Goal: Task Accomplishment & Management: Use online tool/utility

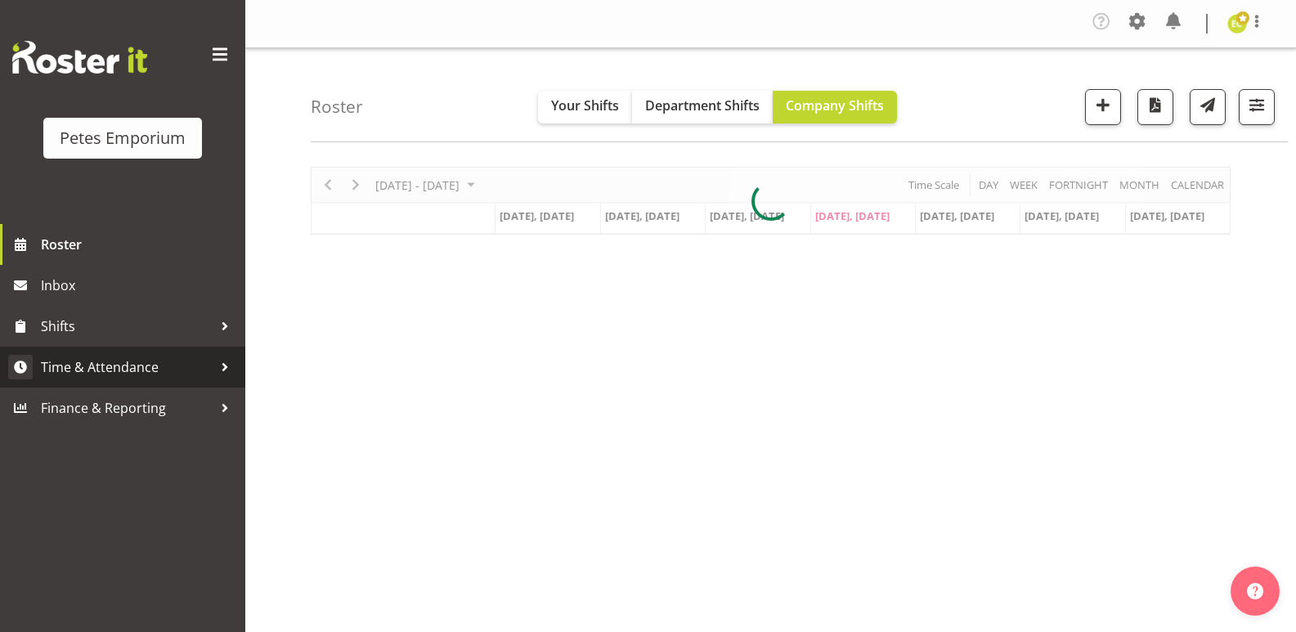
click at [183, 348] on link "Time & Attendance" at bounding box center [122, 367] width 245 height 41
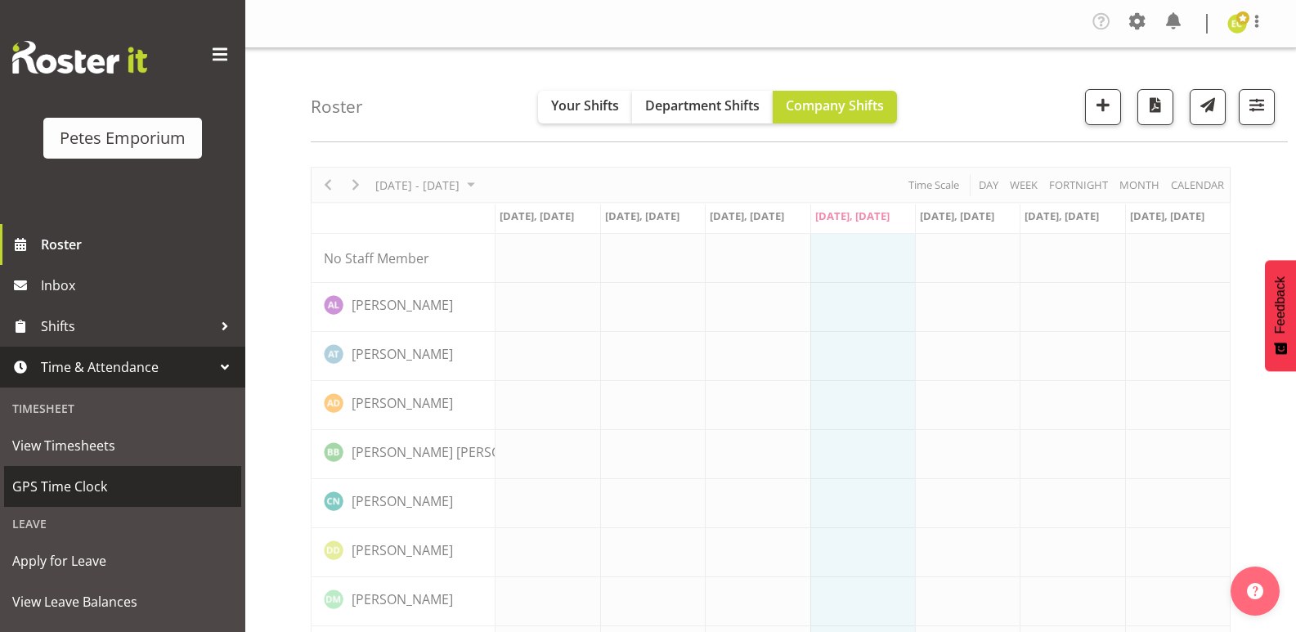
click at [106, 472] on link "GPS Time Clock" at bounding box center [122, 486] width 237 height 41
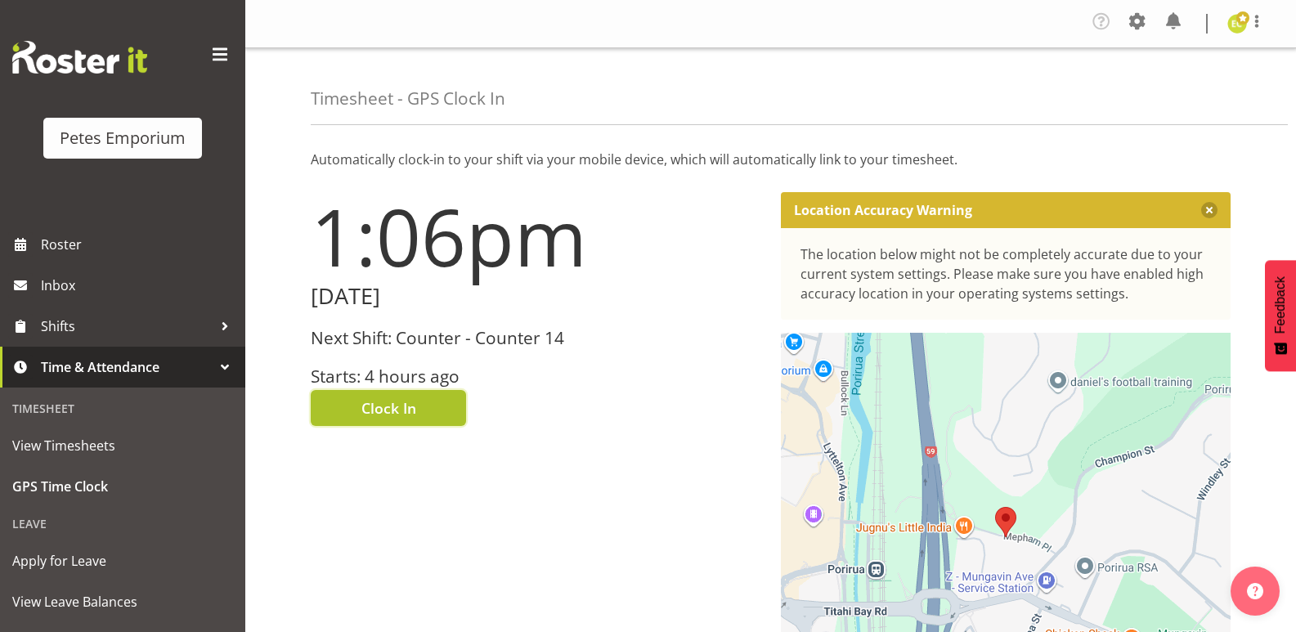
click at [369, 406] on span "Clock In" at bounding box center [388, 407] width 55 height 21
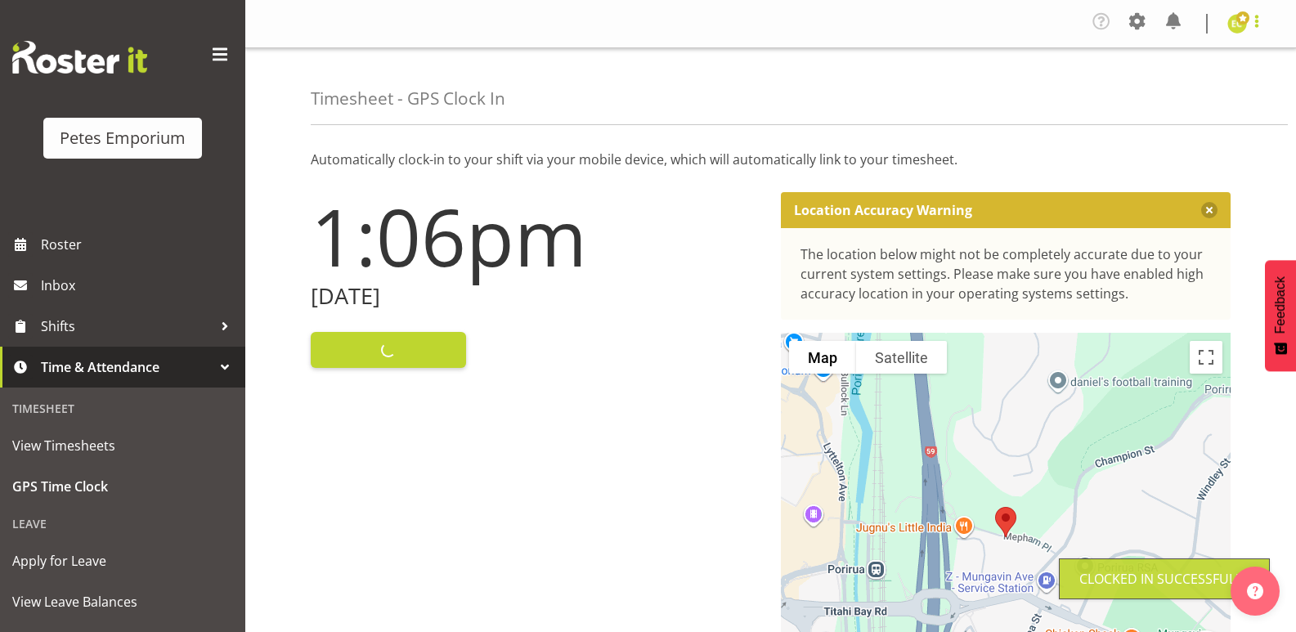
click at [1260, 30] on span at bounding box center [1257, 21] width 20 height 20
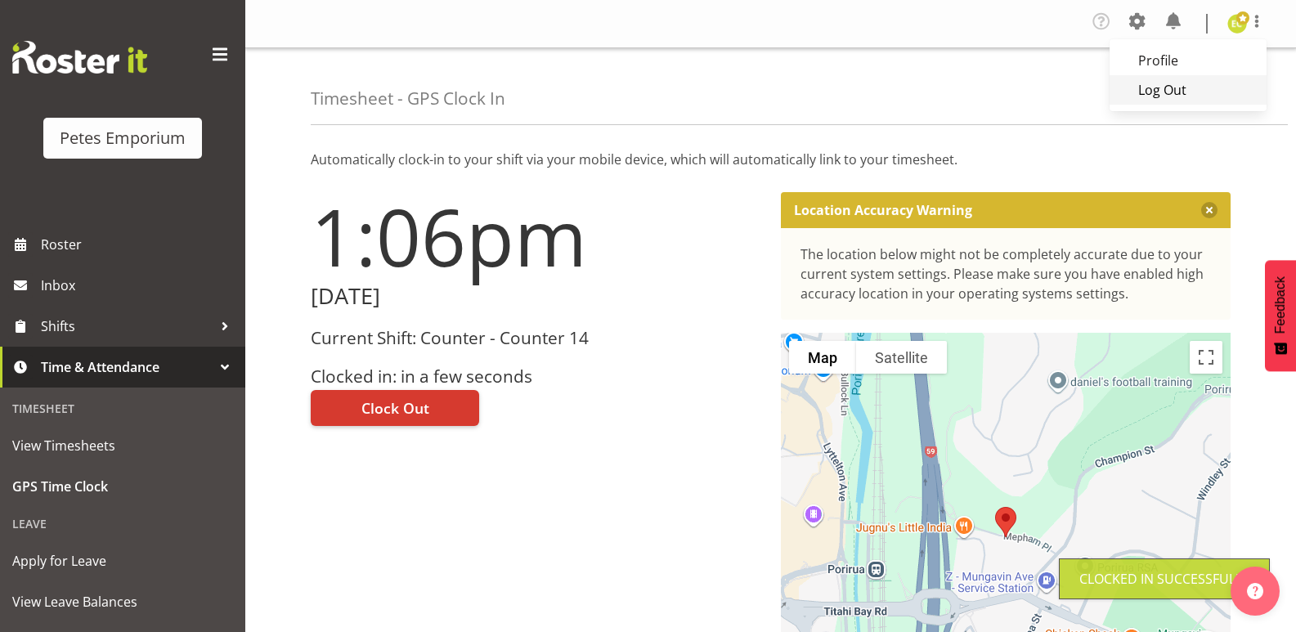
click at [1176, 100] on link "Log Out" at bounding box center [1188, 89] width 157 height 29
